Goal: Check status: Check status

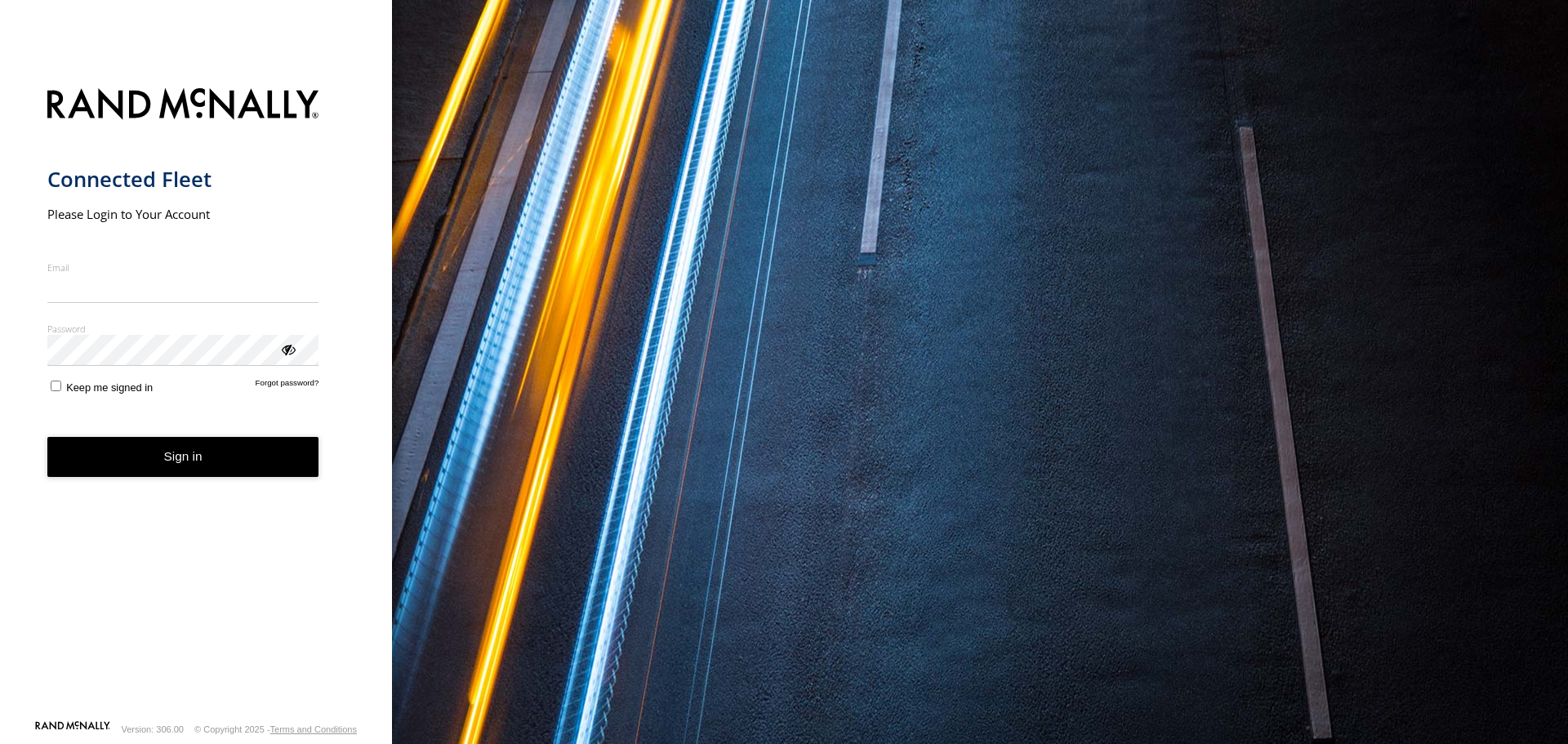
click at [193, 277] on input "Email" at bounding box center [183, 289] width 272 height 30
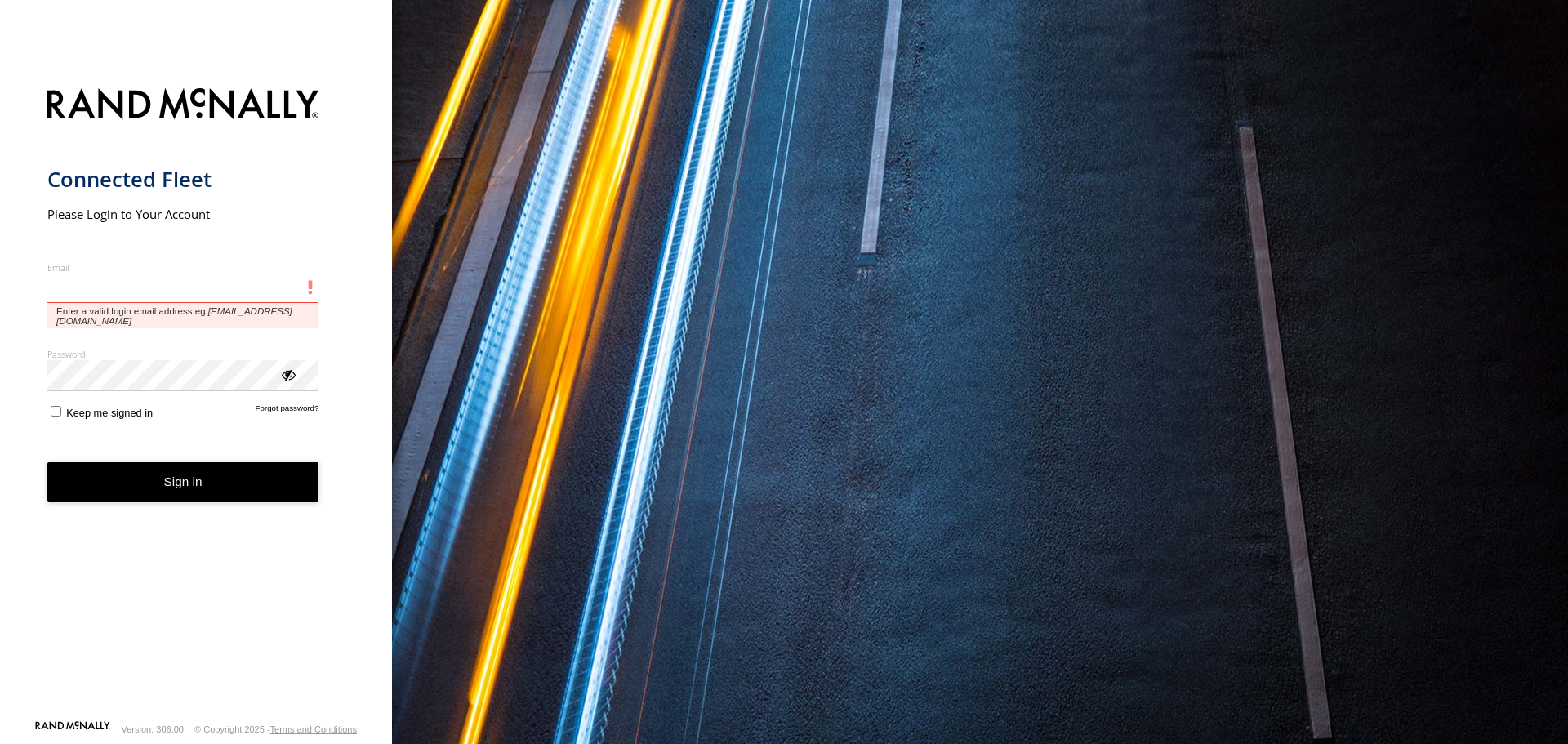
type input "**********"
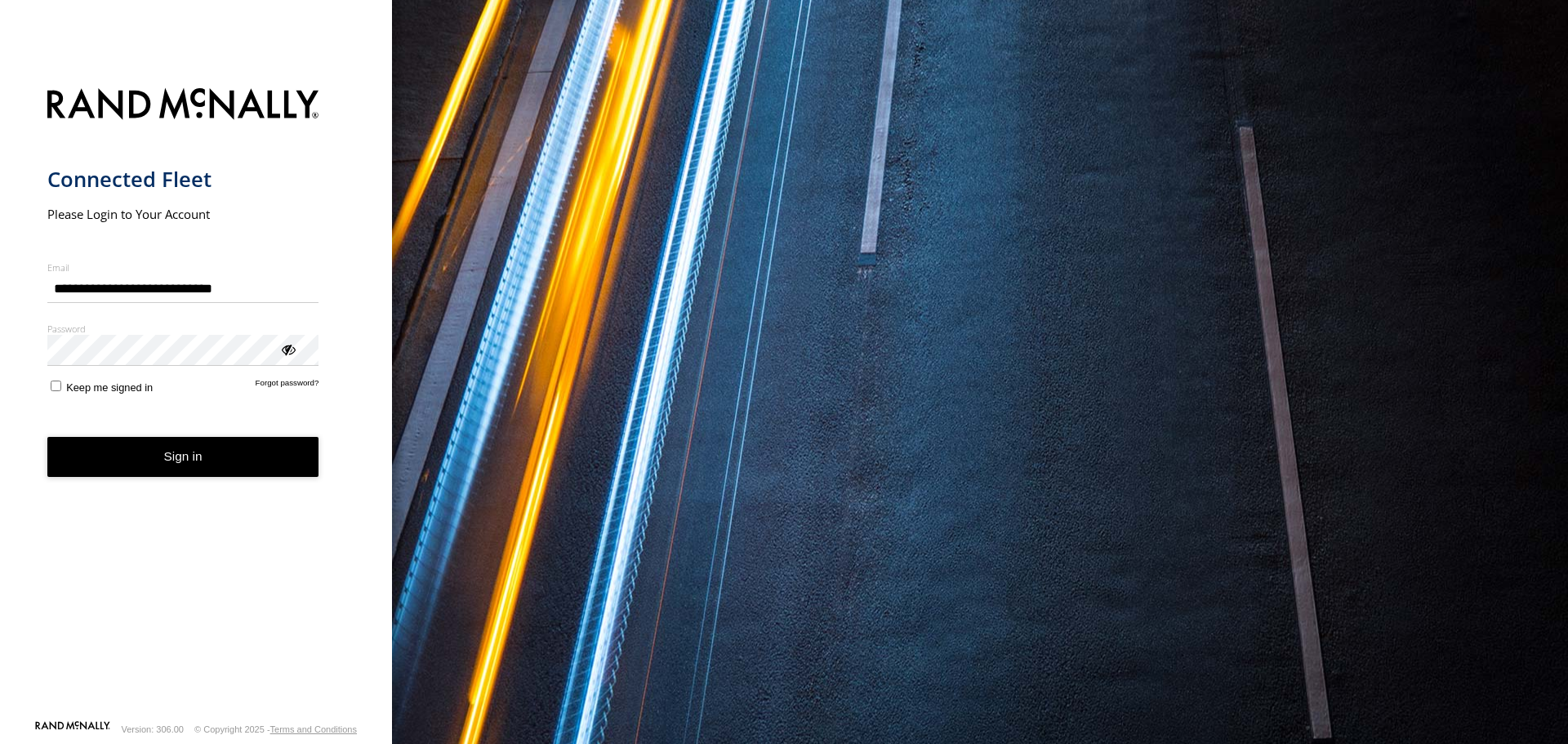
click at [158, 461] on button "Sign in" at bounding box center [183, 457] width 272 height 40
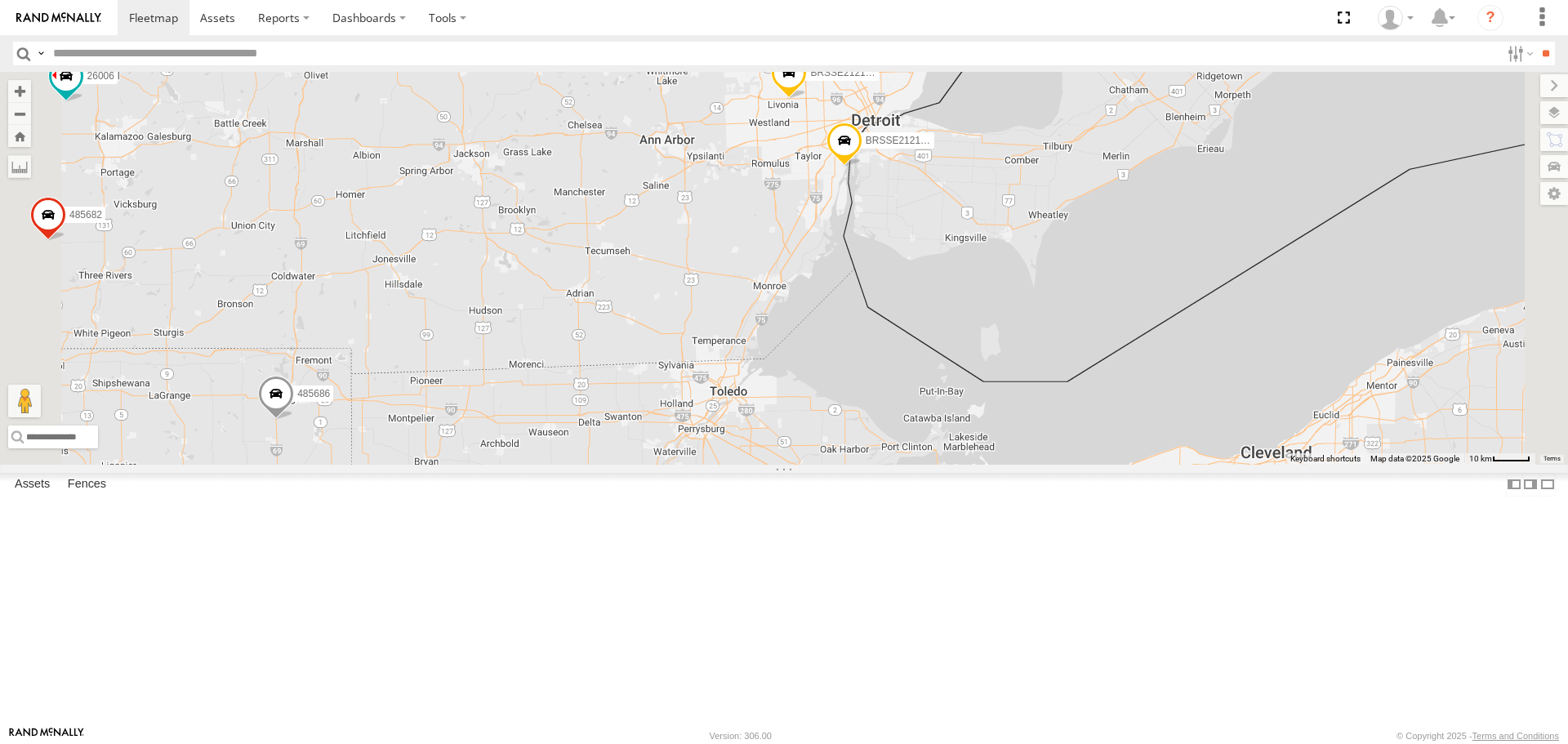
click at [807, 99] on span at bounding box center [788, 77] width 36 height 44
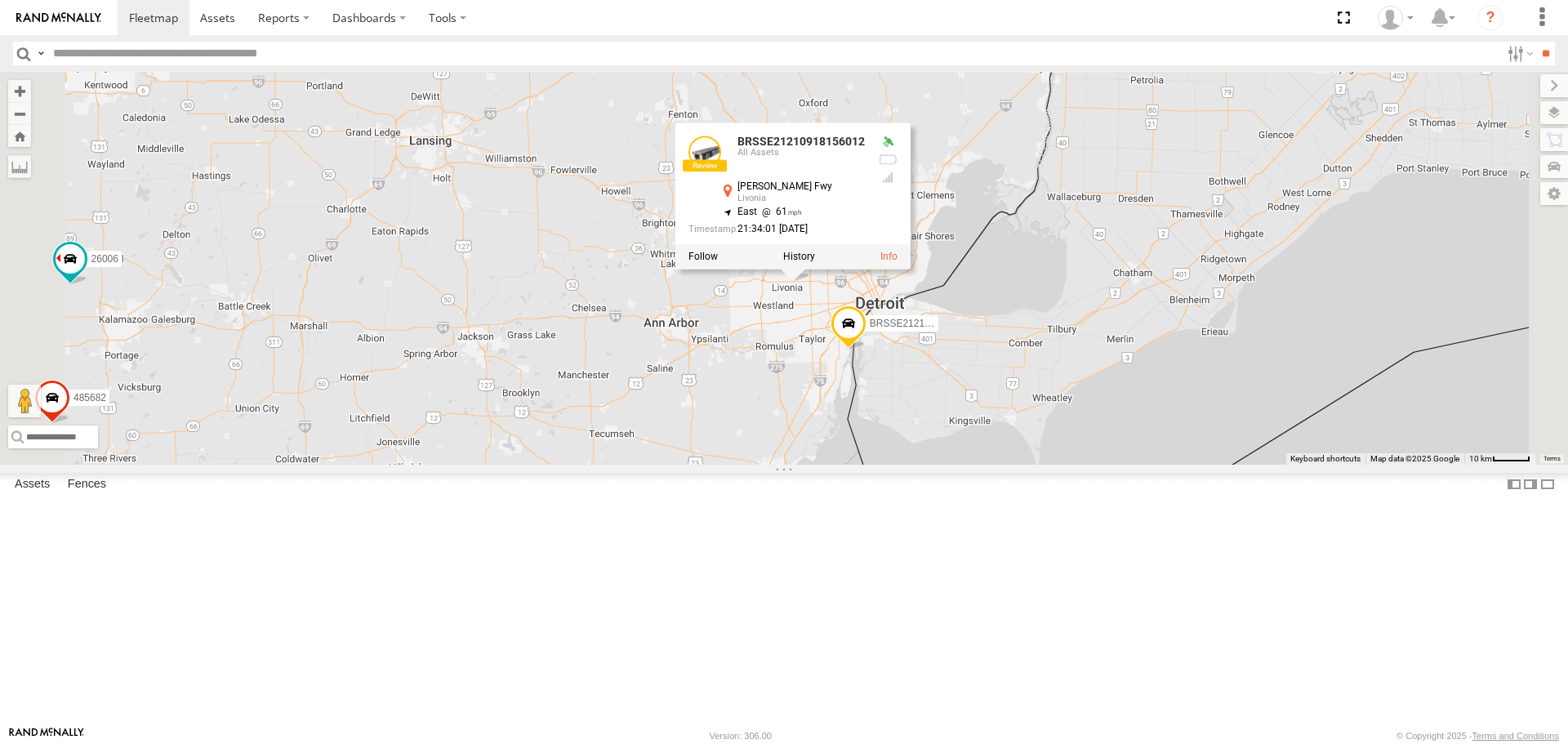
drag, startPoint x: 1180, startPoint y: 258, endPoint x: 1181, endPoint y: 434, distance: 176.0
click at [1181, 434] on div "1721 26006 485686 1289 485682 1308 BRSSE21212519007632 BRSSE21210918156012 BRSS…" at bounding box center [784, 268] width 1568 height 392
click at [866, 350] on span at bounding box center [848, 328] width 36 height 44
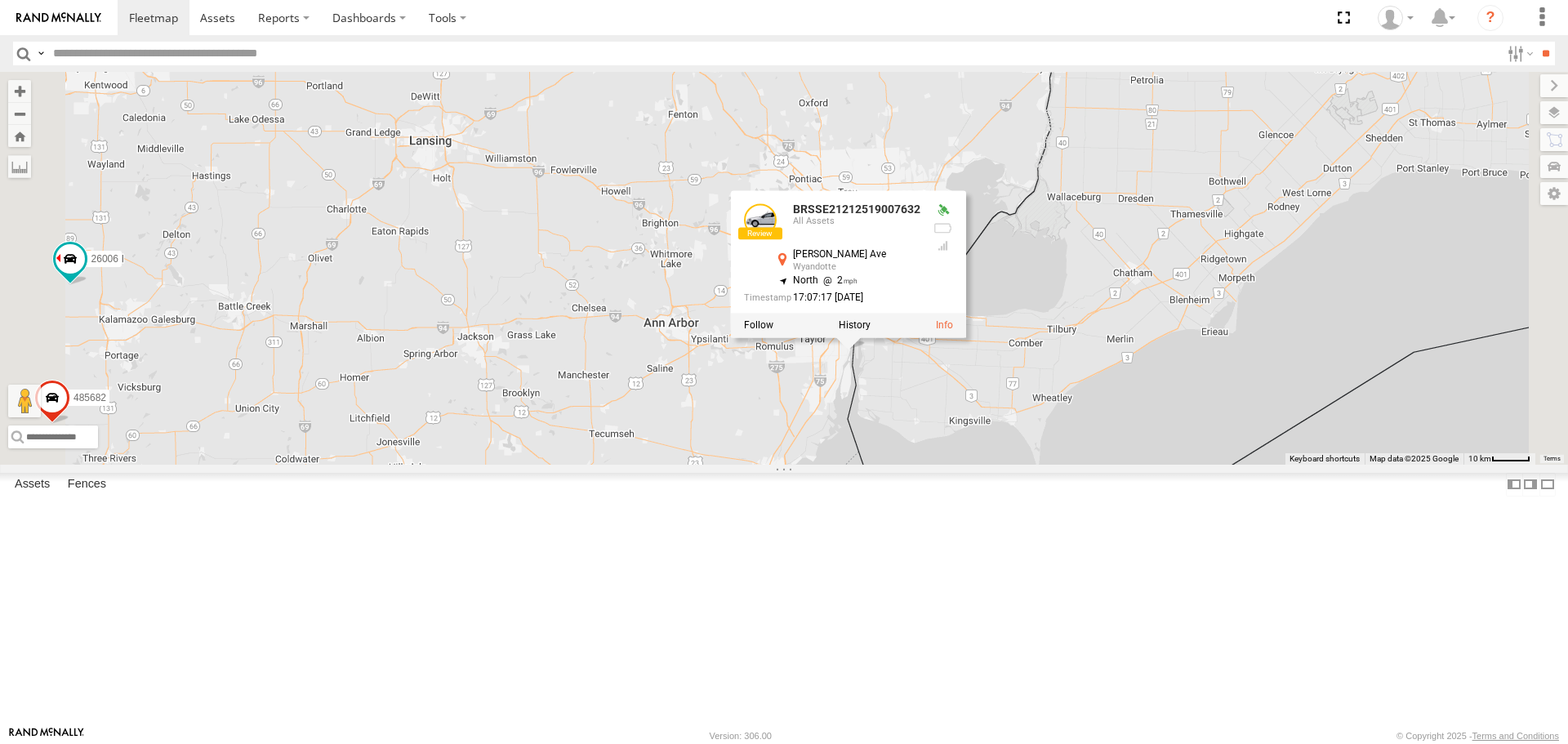
scroll to position [164, 0]
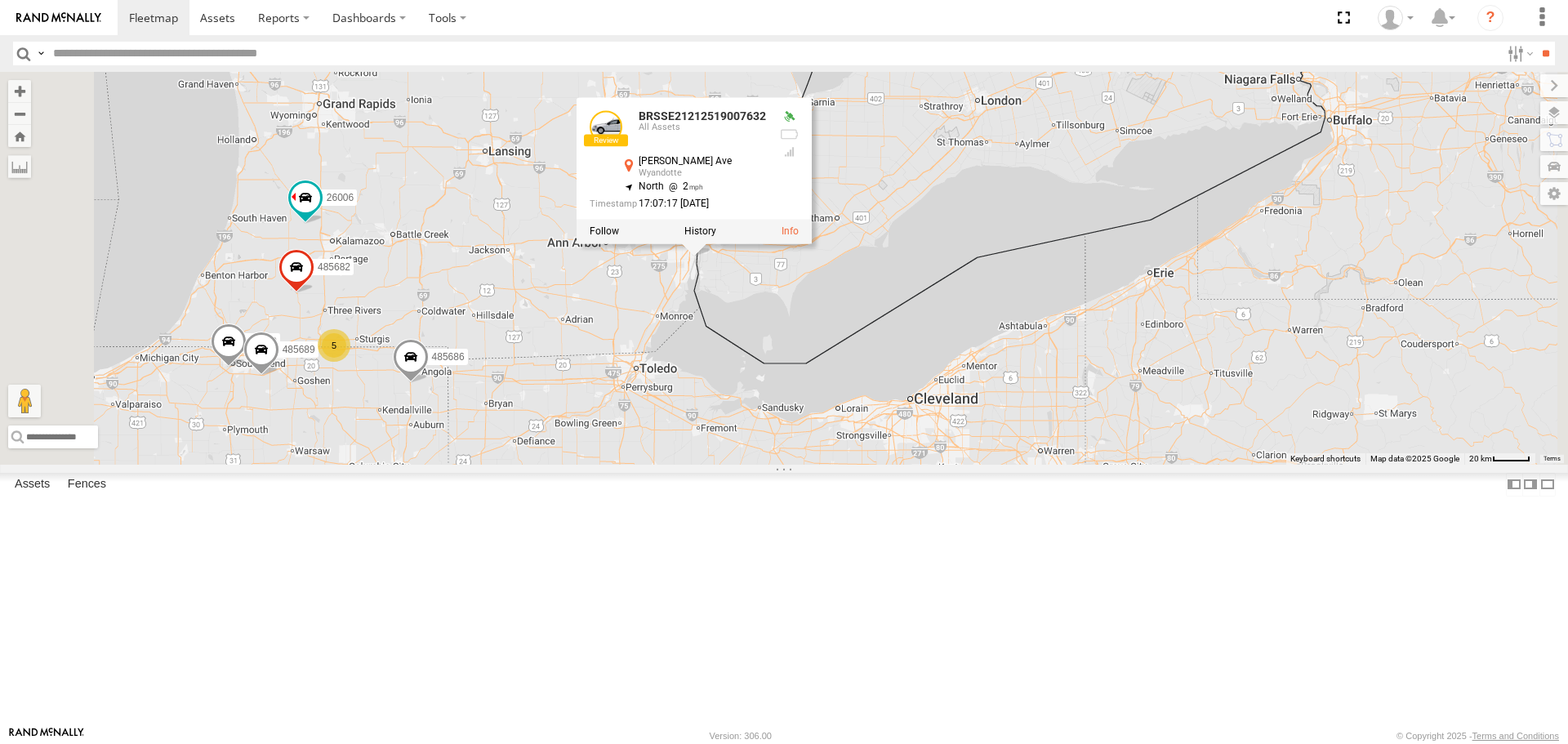
click at [351, 65] on span at bounding box center [332, 42] width 36 height 44
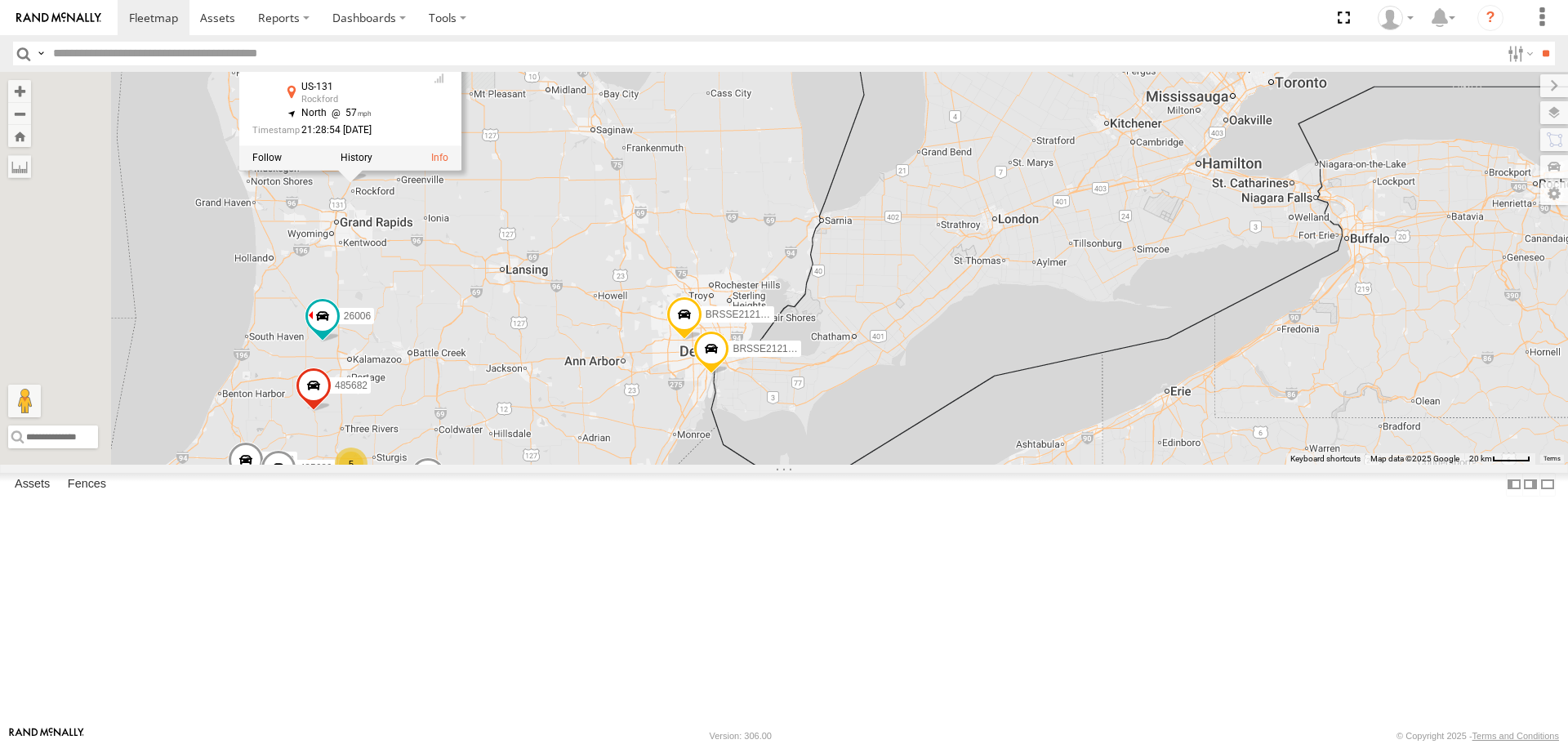
drag, startPoint x: 729, startPoint y: 317, endPoint x: 736, endPoint y: 374, distance: 57.4
click at [736, 374] on div "1721 26006 485686 1289 485682 1308 BRSSE21212519007632 BRSSE21210918156012 2600…" at bounding box center [784, 268] width 1568 height 392
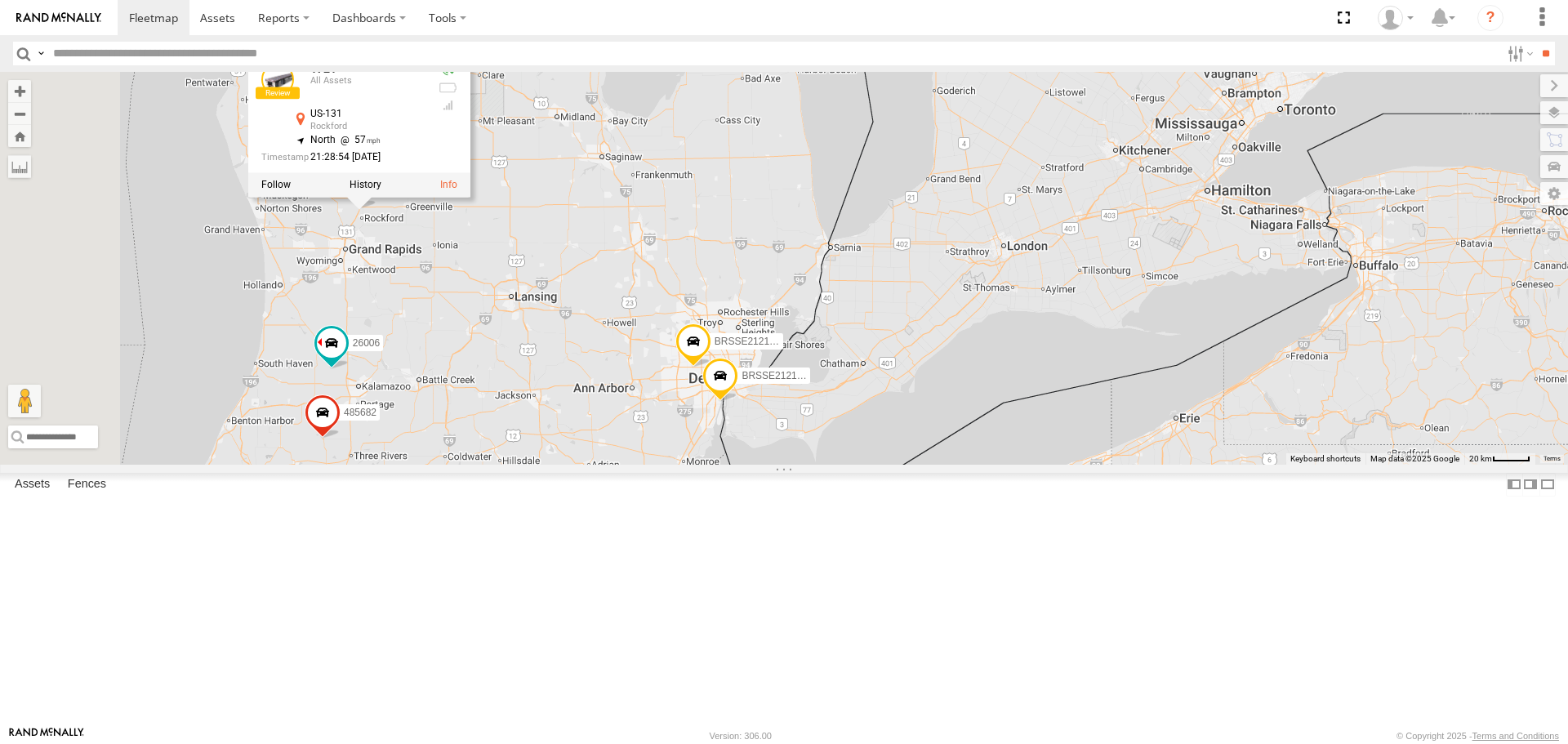
click at [770, 312] on div "1721 26006 485686 1289 485682 1308 BRSSE21212519007632 BRSSE21210918156012 2600…" at bounding box center [784, 268] width 1568 height 392
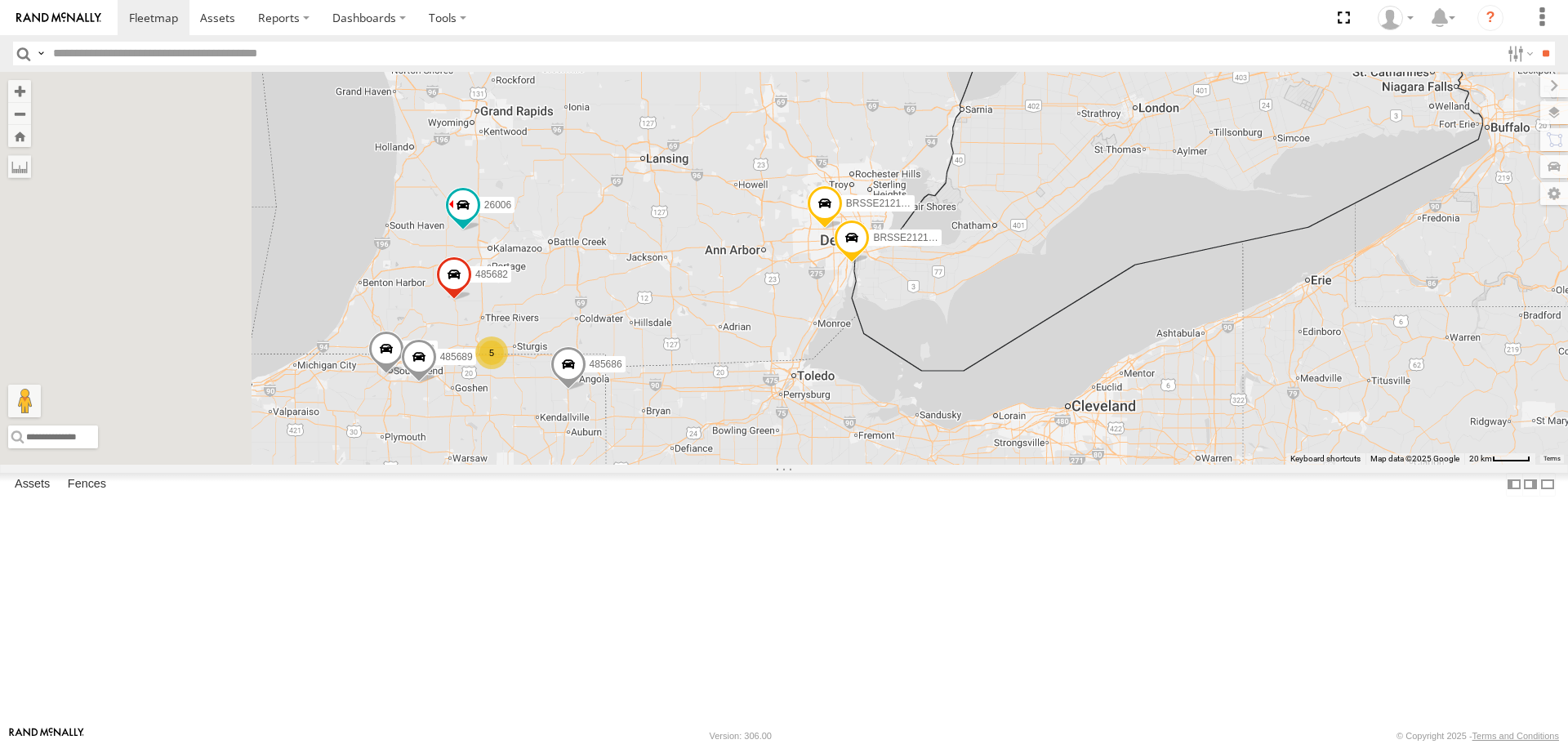
drag, startPoint x: 512, startPoint y: 542, endPoint x: 669, endPoint y: 355, distance: 244.2
click at [472, 300] on span at bounding box center [453, 278] width 36 height 44
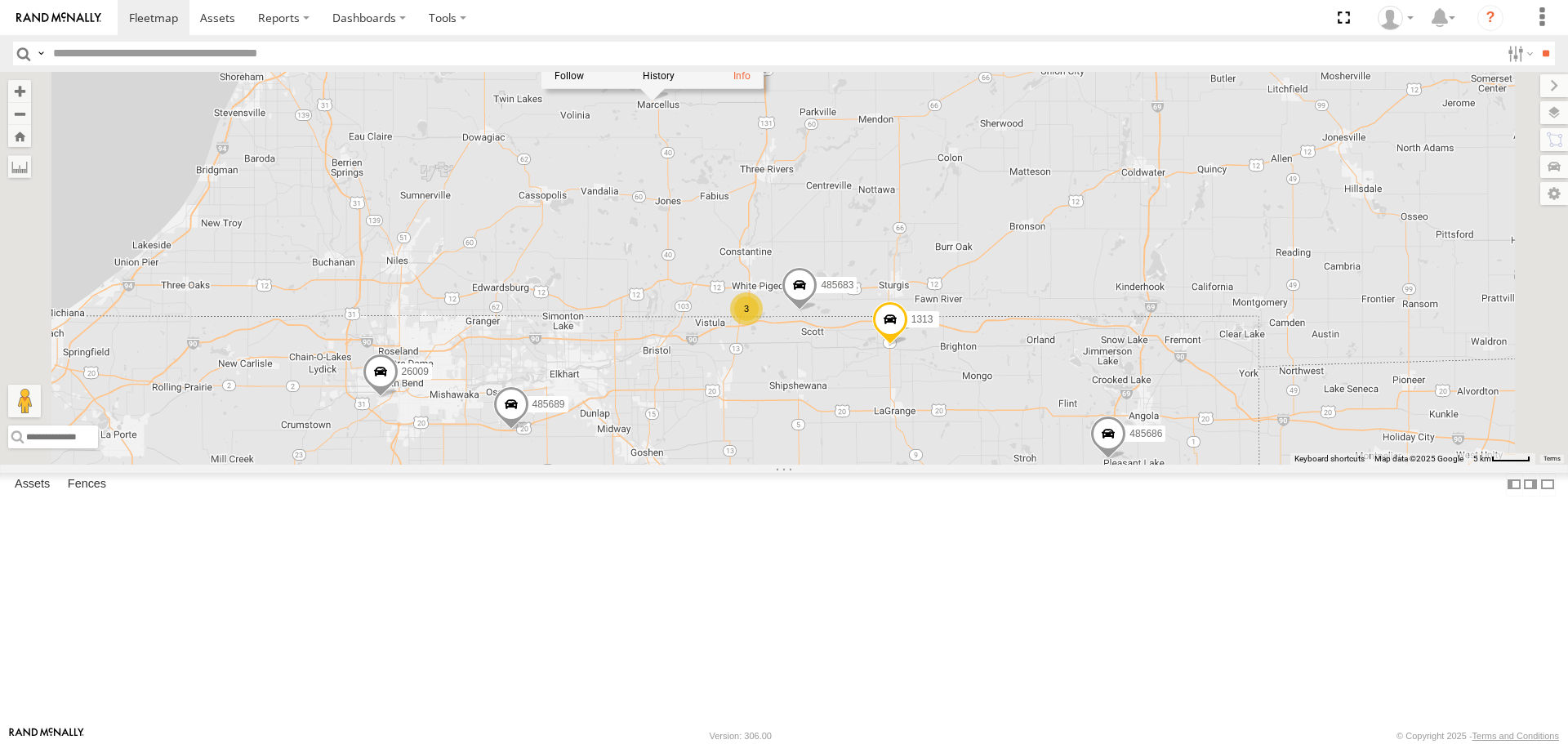
click at [398, 398] on span at bounding box center [380, 376] width 36 height 44
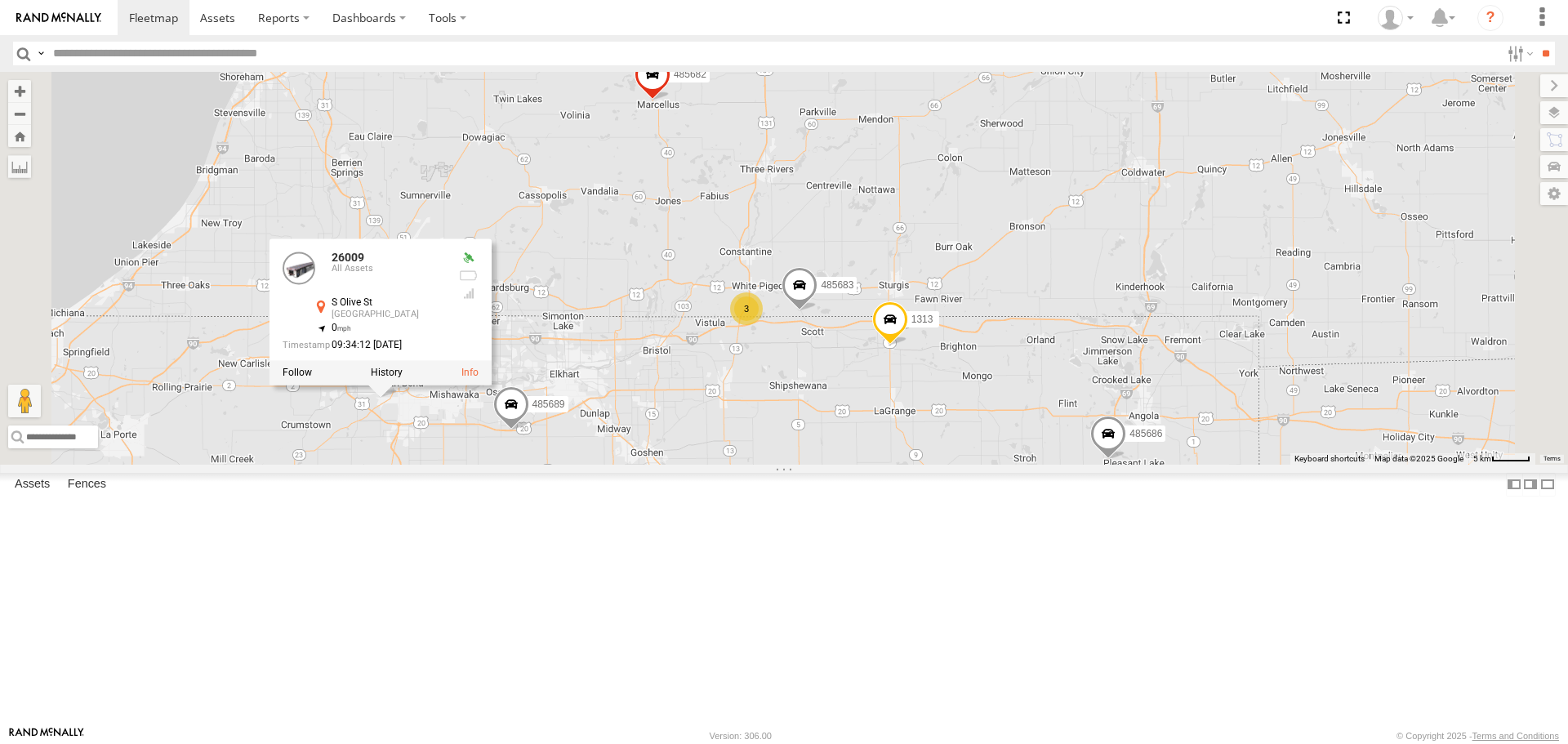
click at [778, 361] on div "1721 26006 485686 1289 485682 1308 BRSSE21212519007632 BRSSE21210918156012 2600…" at bounding box center [784, 268] width 1568 height 392
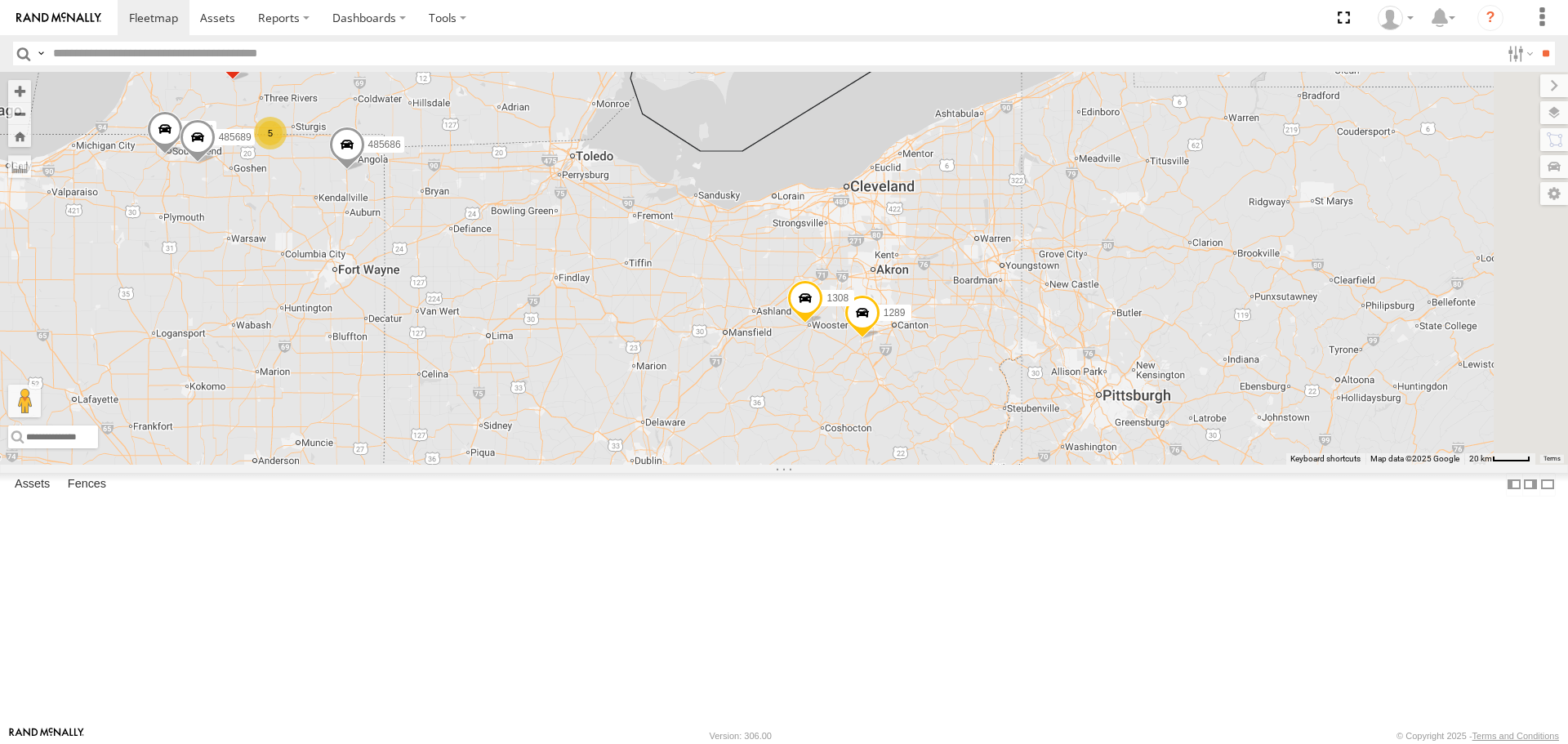
drag, startPoint x: 936, startPoint y: 551, endPoint x: 604, endPoint y: 368, distance: 379.1
click at [605, 368] on div "1721 26006 485686 1289 485682 1308 BRSSE21212519007632 BRSSE21210918156012 2600…" at bounding box center [784, 268] width 1568 height 392
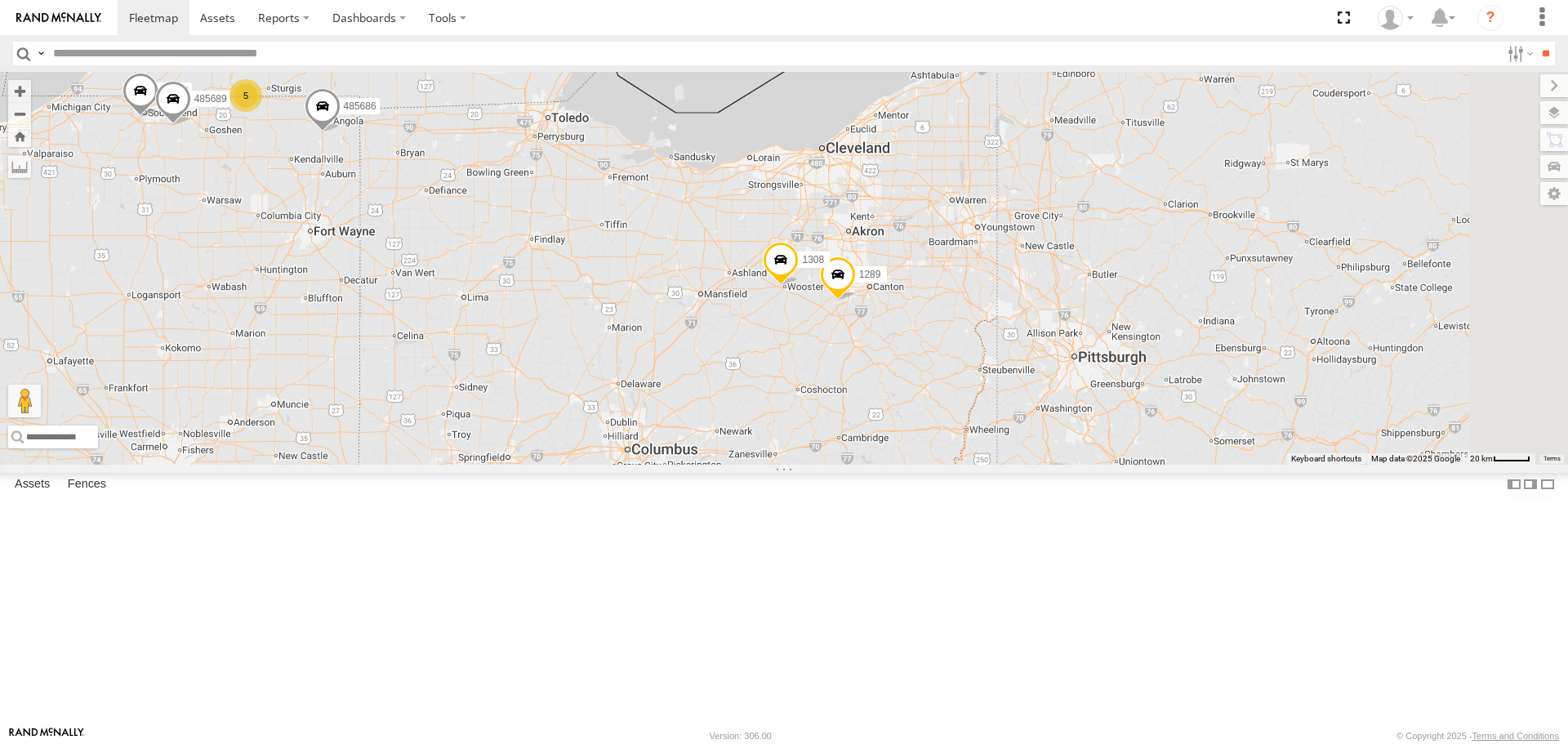
click at [856, 300] on span at bounding box center [837, 278] width 36 height 44
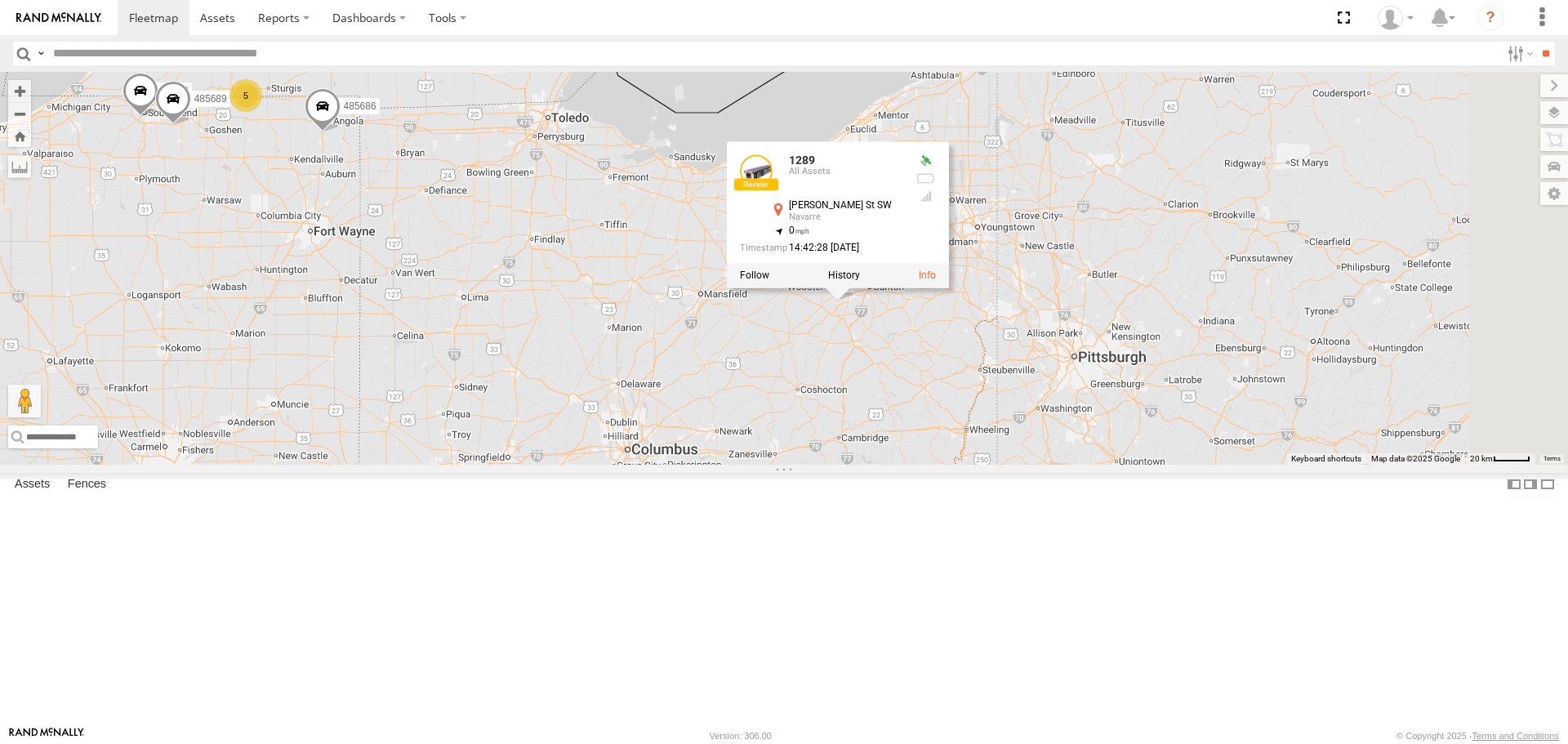
click at [1042, 464] on div "1721 26006 485686 1289 485682 1308 BRSSE21212519007632 BRSSE21210918156012 2600…" at bounding box center [784, 268] width 1568 height 392
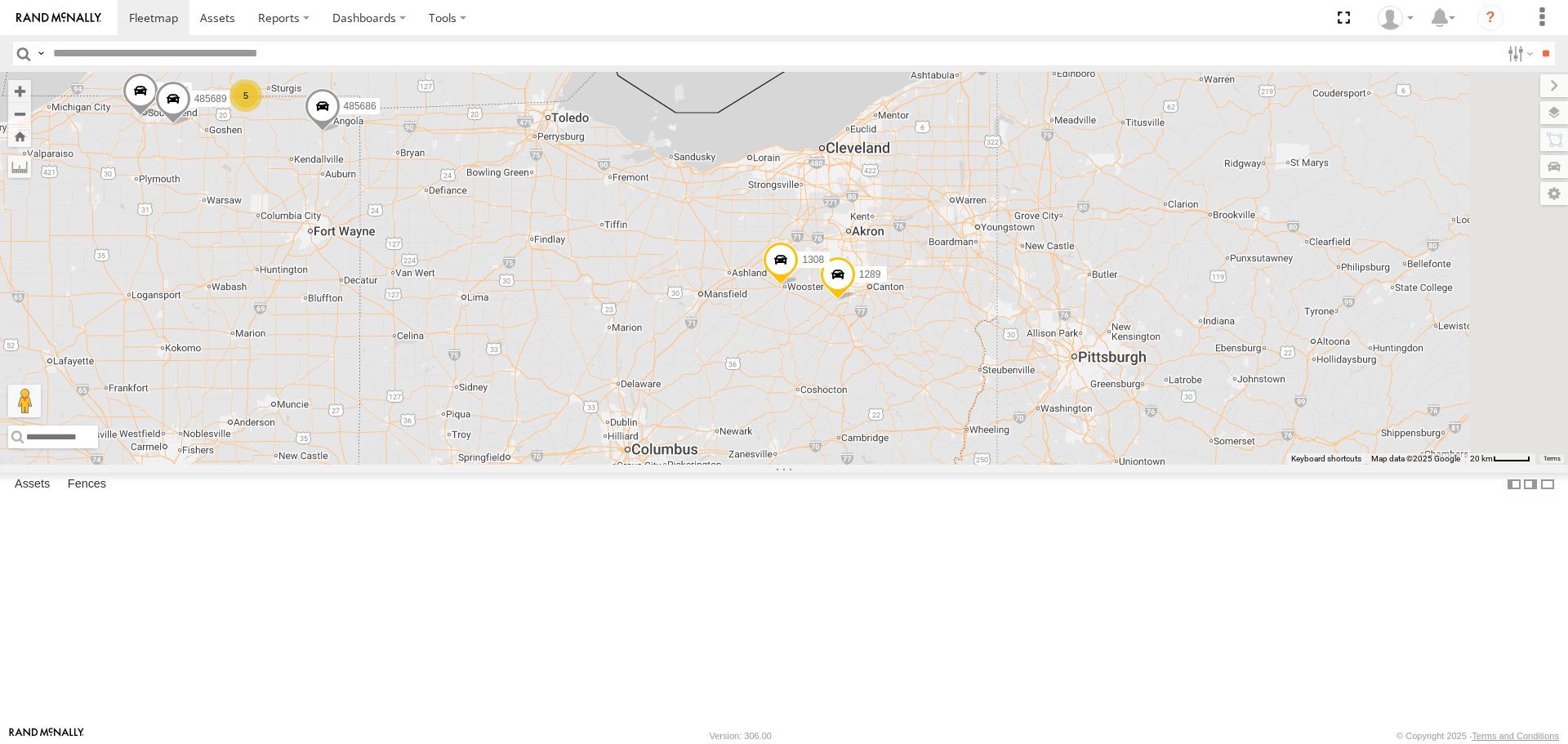
click at [799, 287] on span at bounding box center [780, 264] width 36 height 44
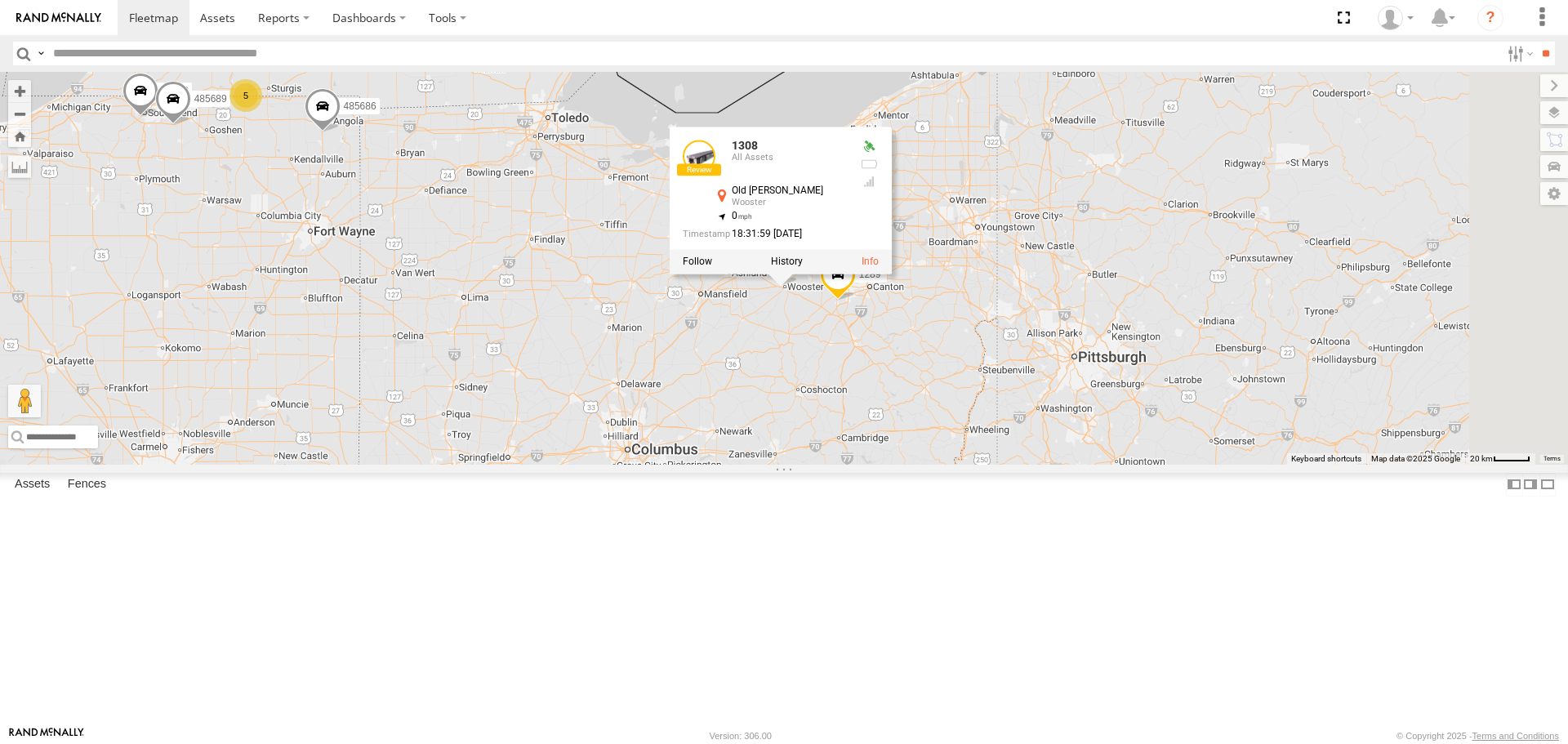
click at [1240, 410] on div "1721 26006 485686 1289 485682 1308 BRSSE21212519007632 BRSSE21210918156012 2600…" at bounding box center [784, 268] width 1568 height 392
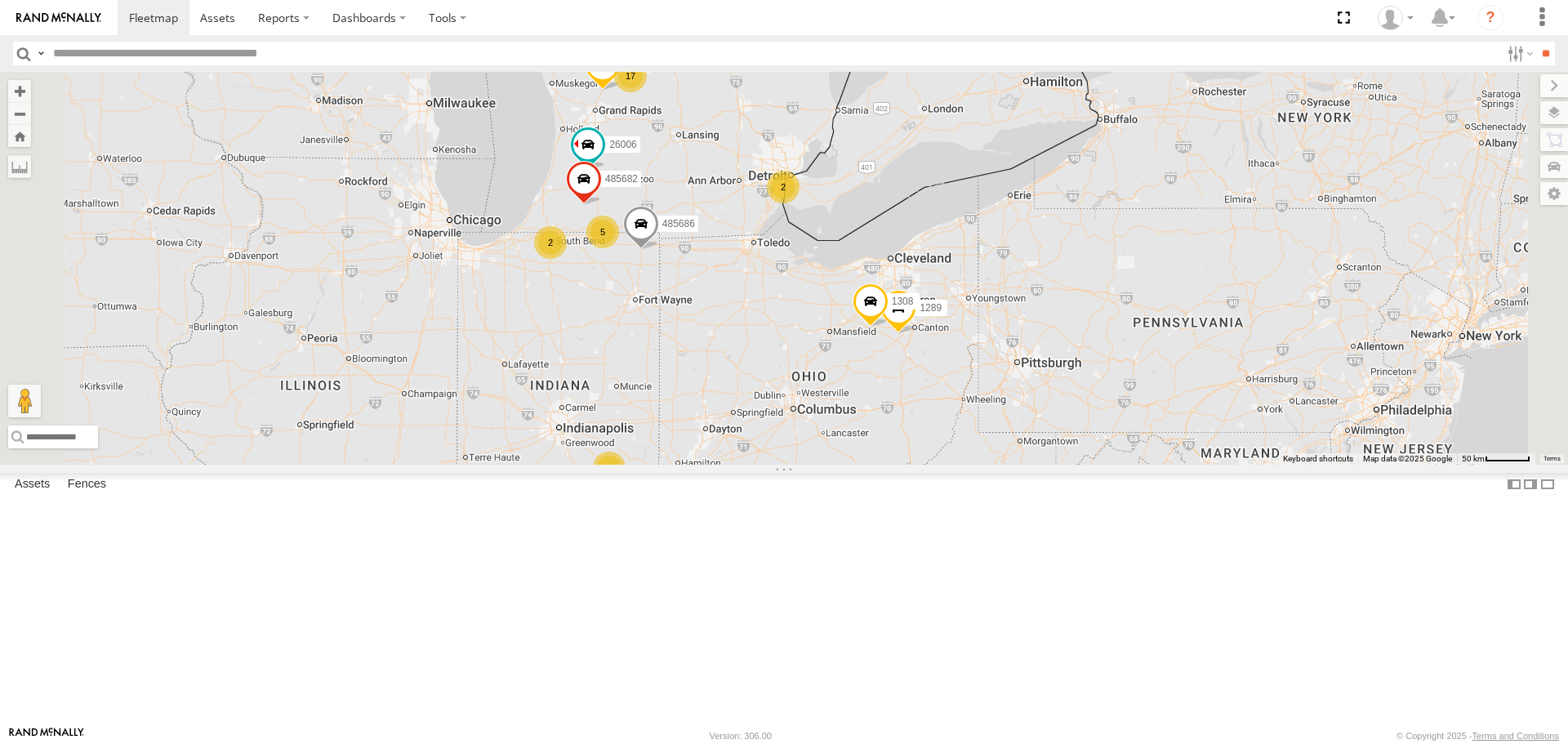
scroll to position [0, 0]
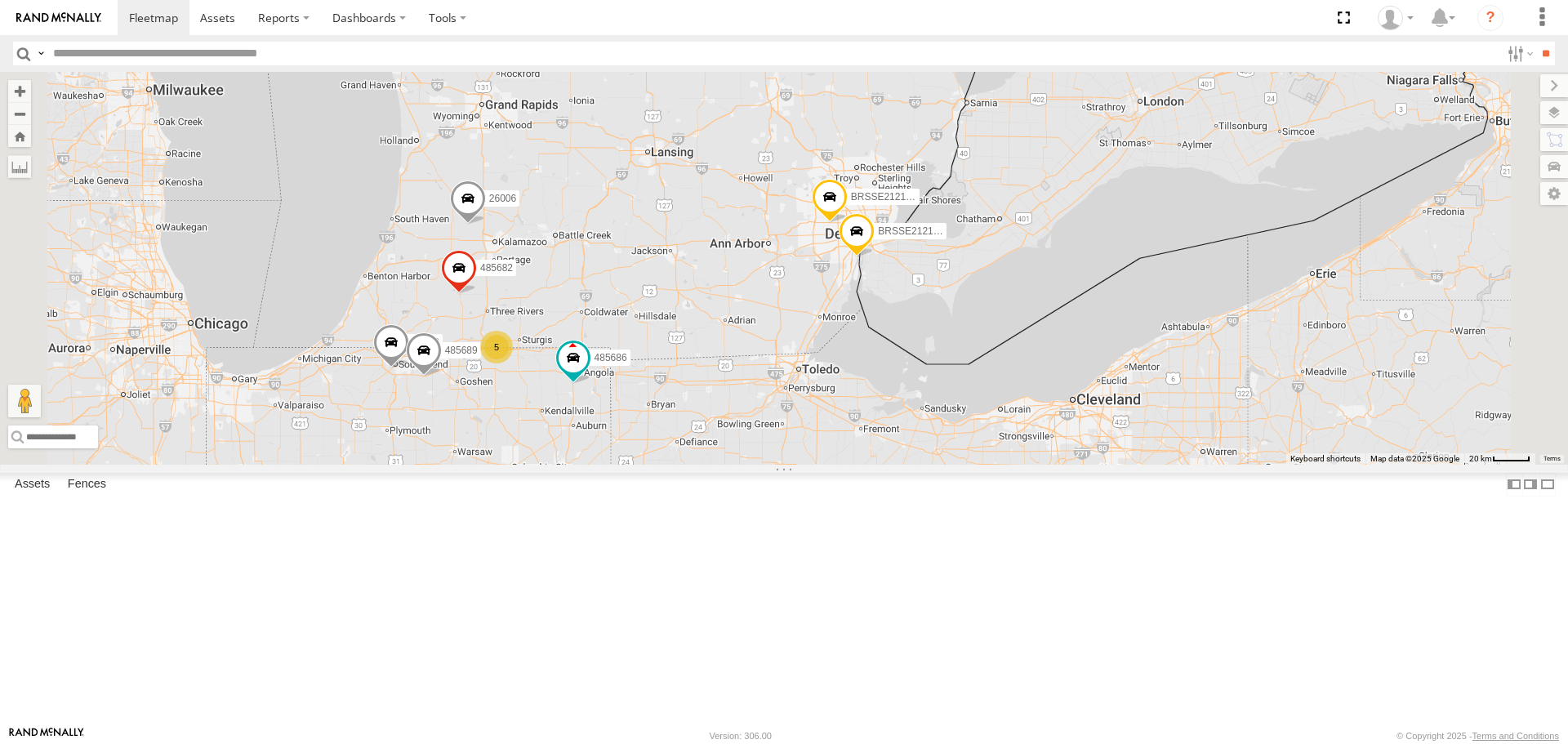
drag, startPoint x: 810, startPoint y: 234, endPoint x: 869, endPoint y: 368, distance: 146.4
click at [869, 368] on div "1721 26006 485686 1289 485682 1308 BRSSE21212519007632 BRSSE21210918156012 5 26…" at bounding box center [784, 268] width 1568 height 392
